Goal: Information Seeking & Learning: Learn about a topic

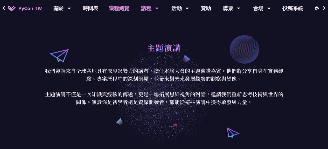
click at [120, 12] on link "議程總覽" at bounding box center [119, 8] width 31 height 17
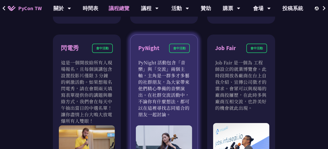
scroll to position [441, 0]
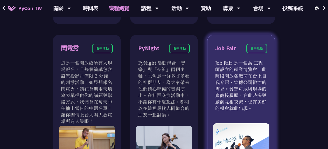
click at [245, 78] on p "Job Fair 是一個為 工程師設立的就業博覽會。此時段開放各廠商在台上自我介紹、宣傳公司徵才的需求。會眾可以與現場的廠商投屨歷，在此時多與廠商互相交流，也…" at bounding box center [241, 85] width 52 height 52
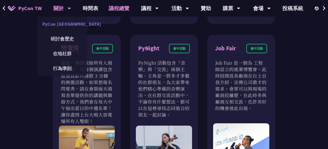
click at [66, 20] on link "PyCon [GEOGRAPHIC_DATA]" at bounding box center [62, 24] width 50 height 12
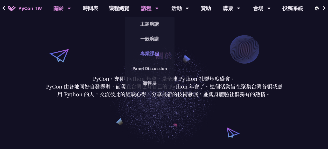
click at [147, 49] on link "專業課程" at bounding box center [150, 54] width 50 height 12
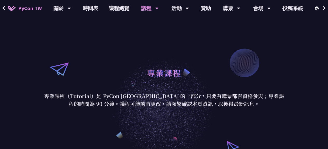
scroll to position [31, 0]
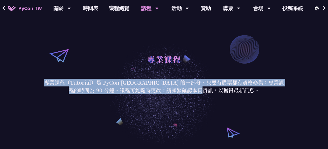
drag, startPoint x: 47, startPoint y: 81, endPoint x: 243, endPoint y: 89, distance: 196.4
click at [243, 89] on p "專業課程（Tutorial）是 PyCon [GEOGRAPHIC_DATA] 的一部分，只要有購票都有資格參與；專業課程的時間為 90 分鐘。議程可能隨時更…" at bounding box center [164, 87] width 241 height 16
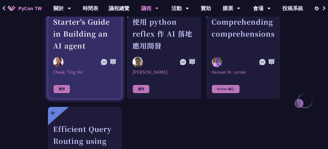
scroll to position [193, 0]
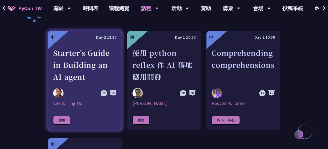
click at [72, 110] on link "中 Day 2 13:20 Starter's Guide in Building an AI agent Cheuk Ting Ho 應用" at bounding box center [85, 80] width 74 height 99
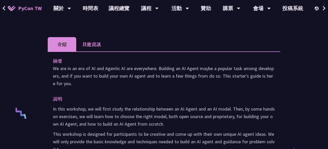
scroll to position [94, 0]
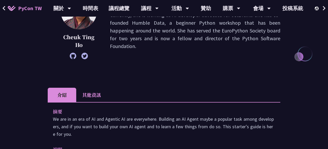
click at [77, 54] on div at bounding box center [79, 56] width 36 height 6
click at [76, 54] on icon at bounding box center [73, 56] width 6 height 6
